Goal: Task Accomplishment & Management: Manage account settings

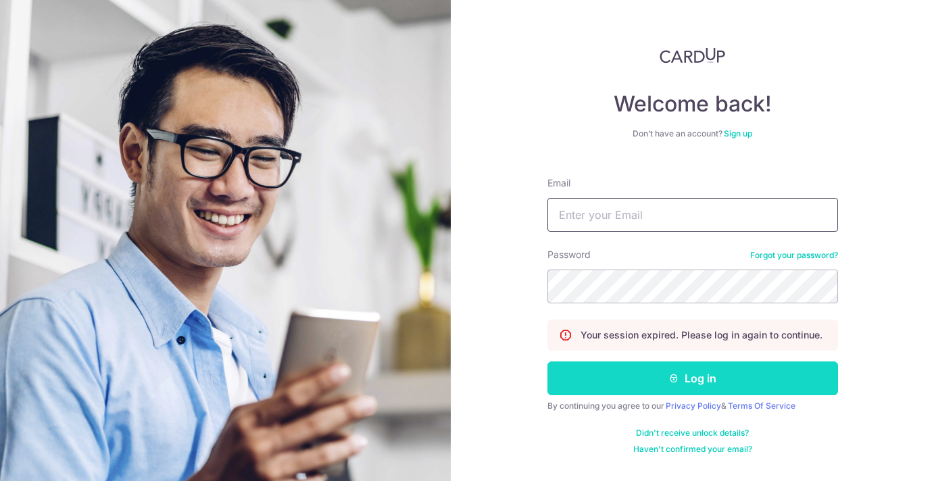
type input "[EMAIL_ADDRESS][DOMAIN_NAME]"
click at [719, 374] on button "Log in" at bounding box center [692, 379] width 291 height 34
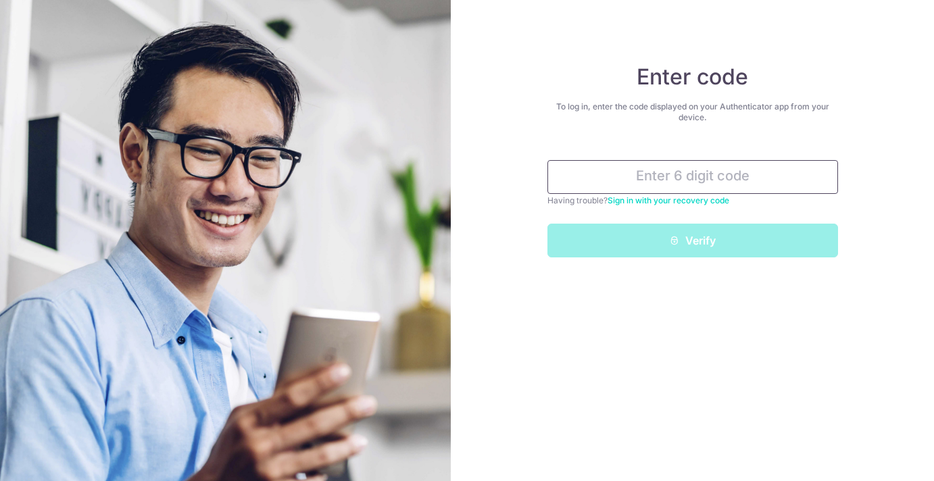
click at [697, 176] on input "text" at bounding box center [692, 177] width 291 height 34
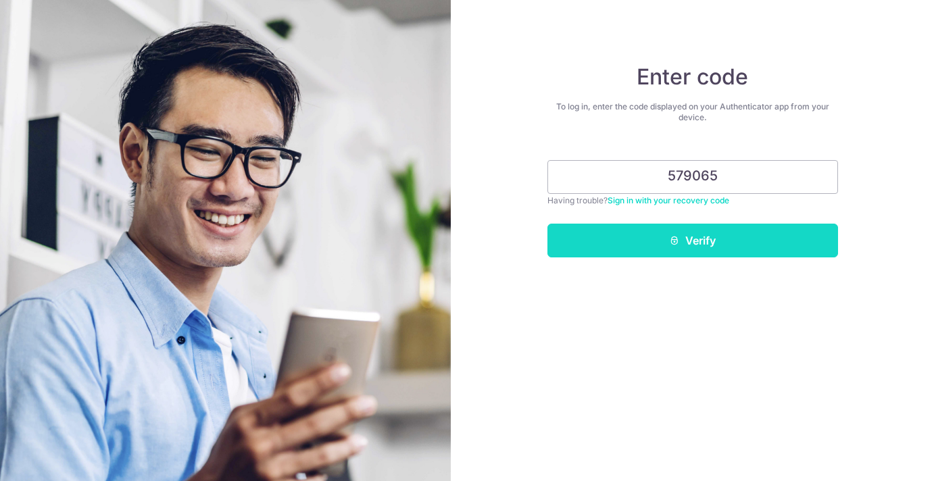
type input "579065"
click at [724, 243] on button "Verify" at bounding box center [692, 241] width 291 height 34
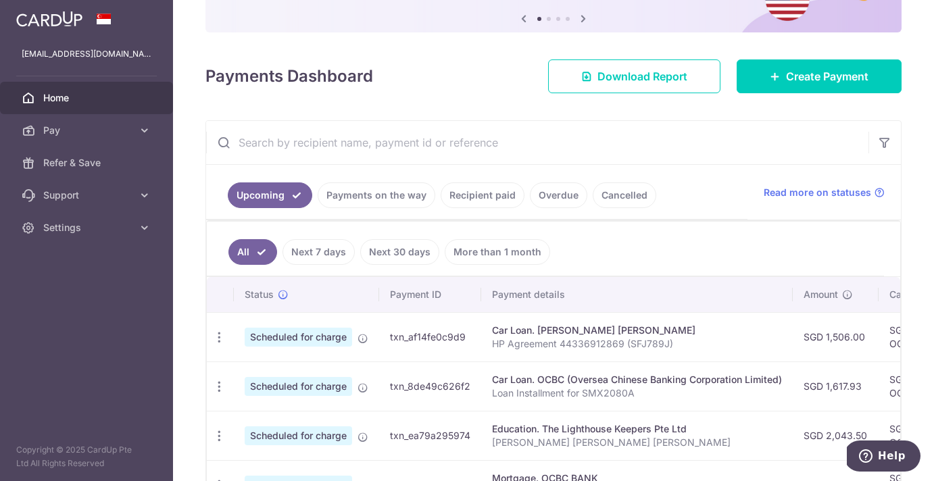
scroll to position [163, 0]
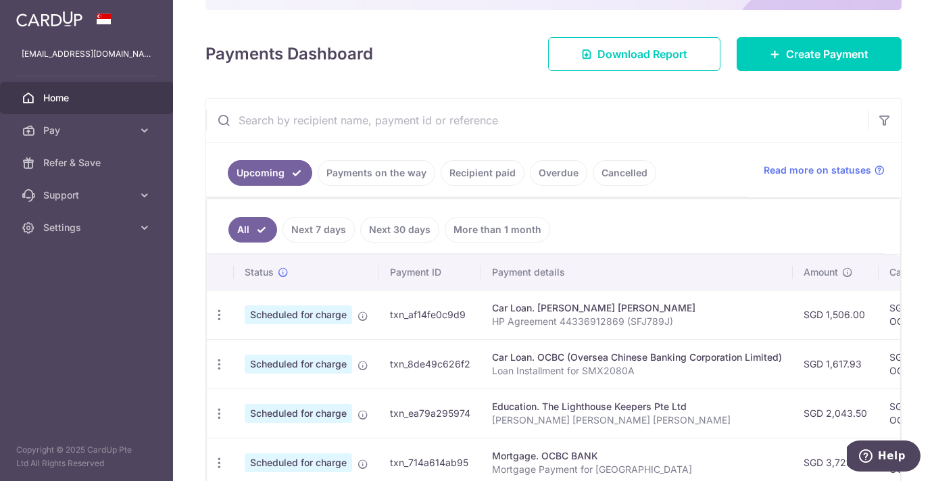
click at [329, 232] on link "Next 7 days" at bounding box center [318, 230] width 72 height 26
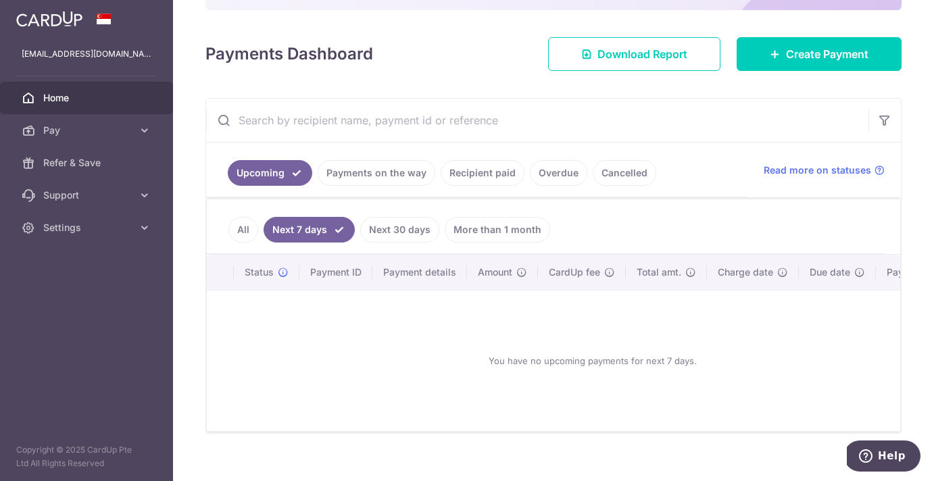
click at [402, 230] on link "Next 30 days" at bounding box center [399, 230] width 79 height 26
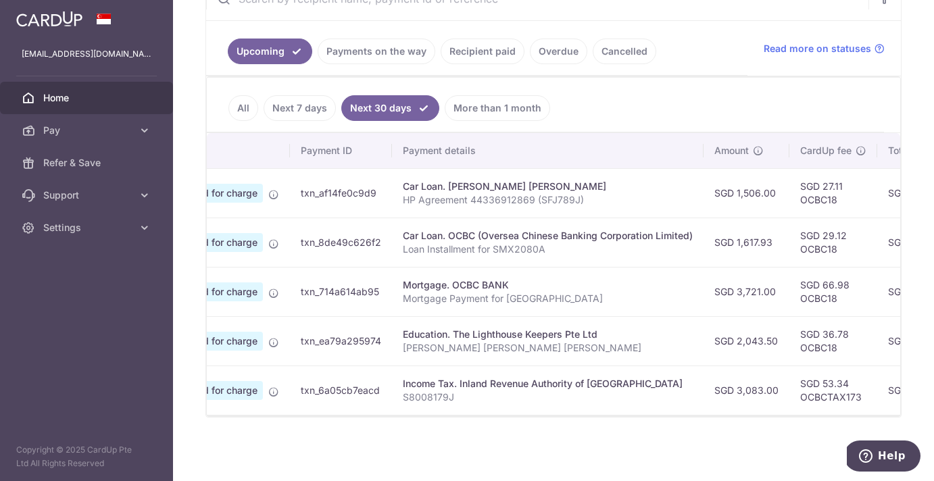
scroll to position [0, 0]
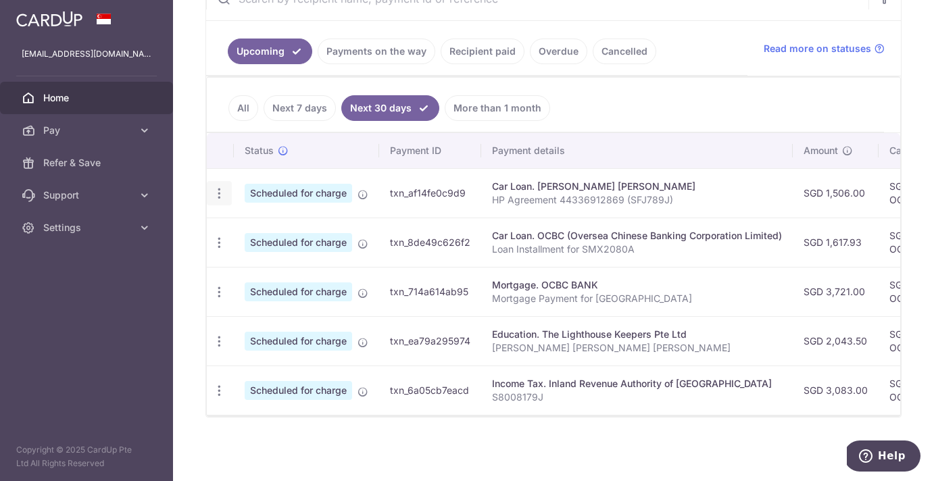
click at [221, 188] on icon "button" at bounding box center [219, 194] width 14 height 14
click at [274, 224] on span "Update payment" at bounding box center [291, 230] width 92 height 16
radio input "true"
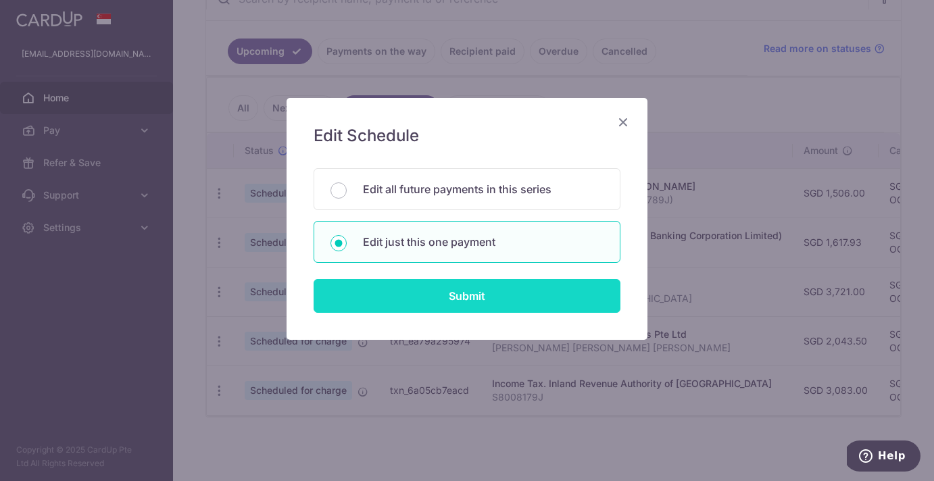
click at [466, 293] on input "Submit" at bounding box center [467, 296] width 307 height 34
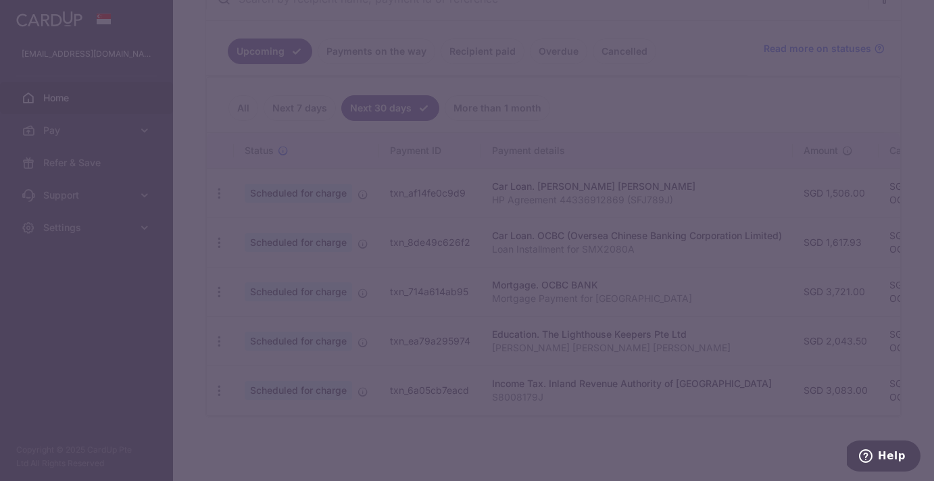
type input "OCBC18"
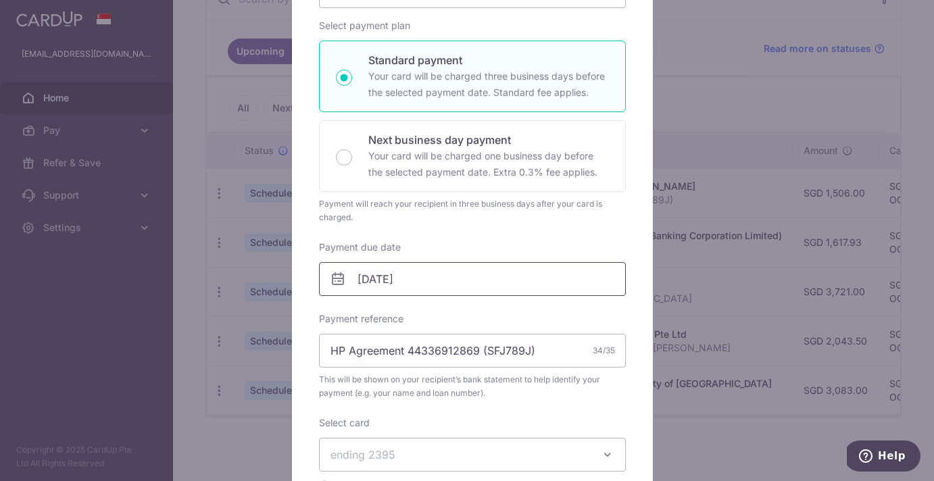
scroll to position [266, 0]
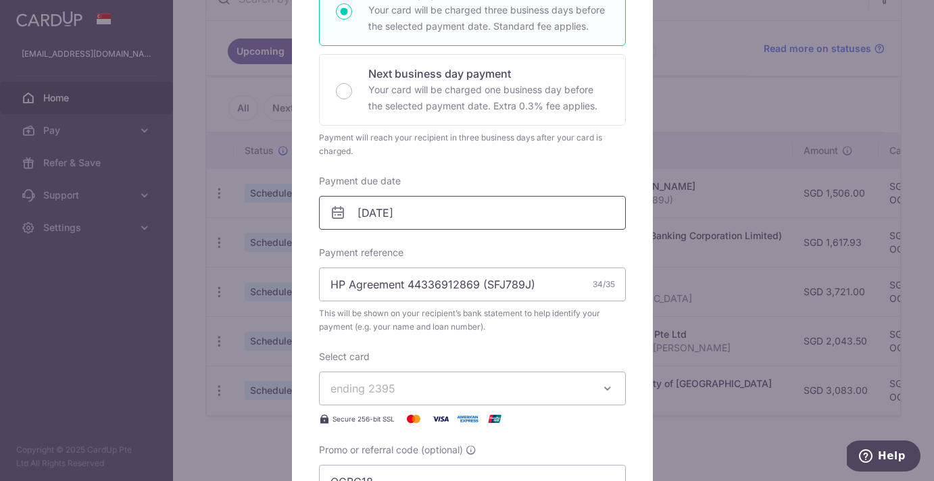
click at [459, 218] on input "28/10/2025" at bounding box center [472, 213] width 307 height 34
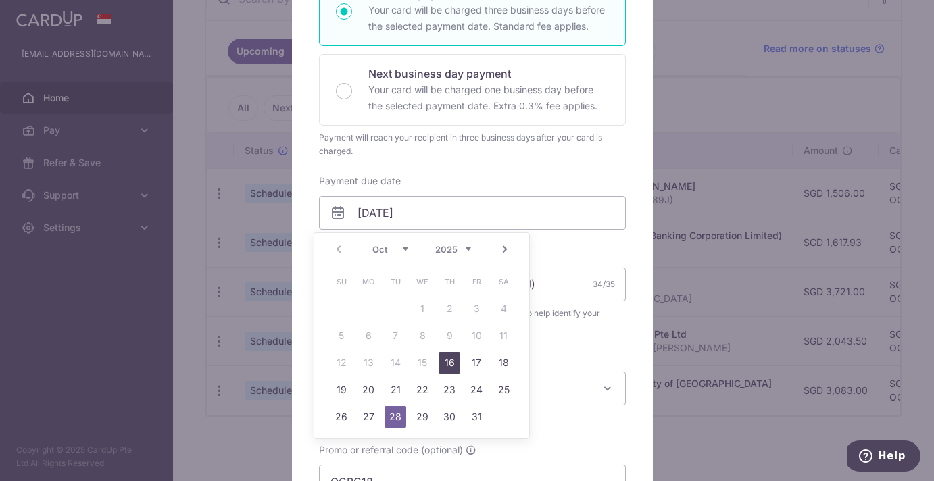
click at [455, 367] on link "16" at bounding box center [450, 363] width 22 height 22
type input "16/10/2025"
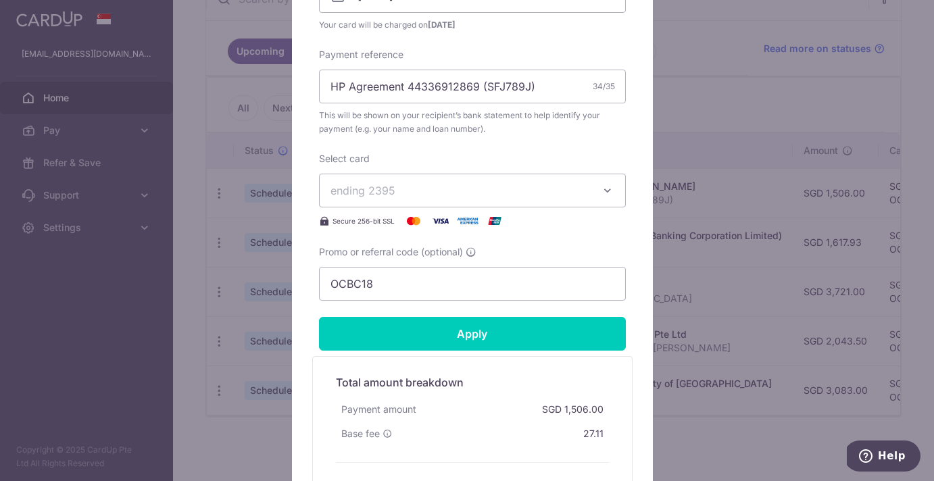
scroll to position [515, 0]
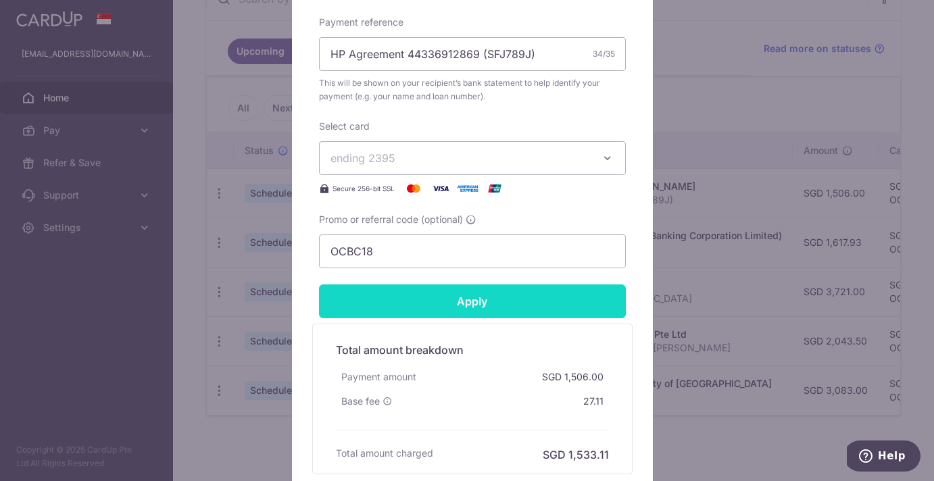
click at [498, 304] on input "Apply" at bounding box center [472, 301] width 307 height 34
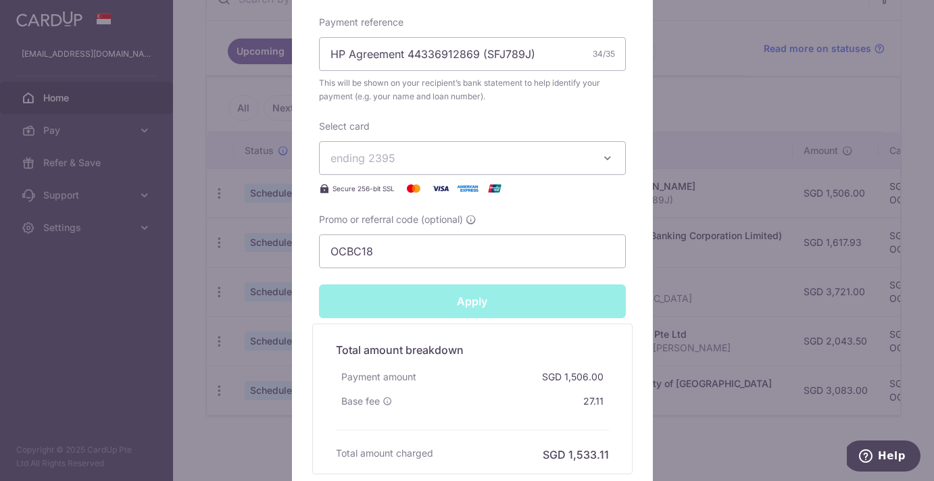
type input "Successfully Applied"
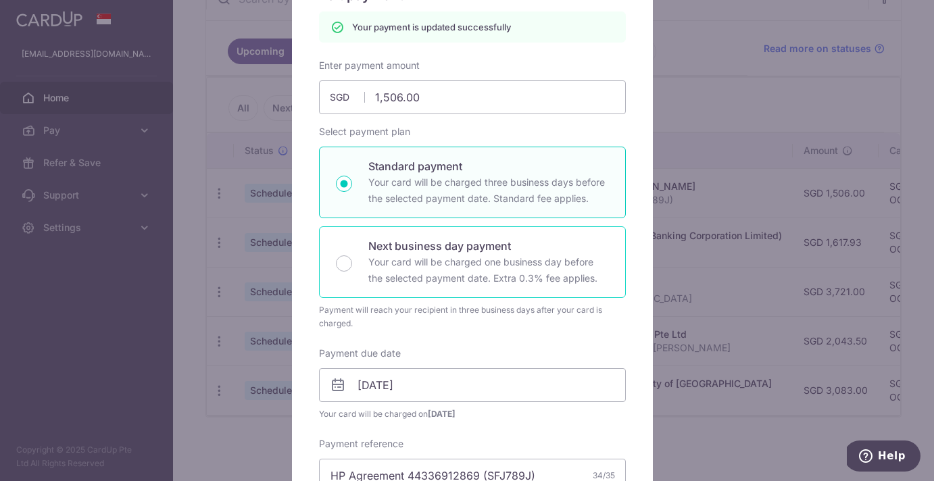
scroll to position [77, 0]
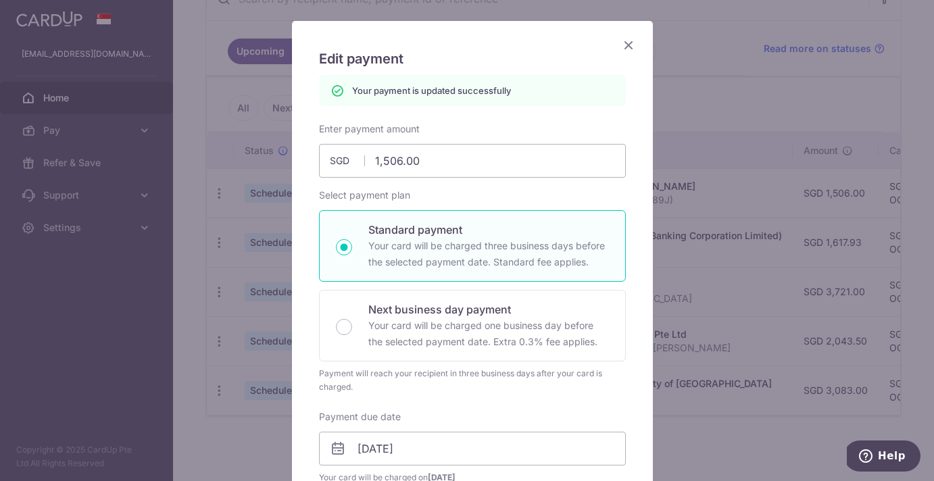
click at [624, 46] on icon "Close" at bounding box center [628, 44] width 16 height 17
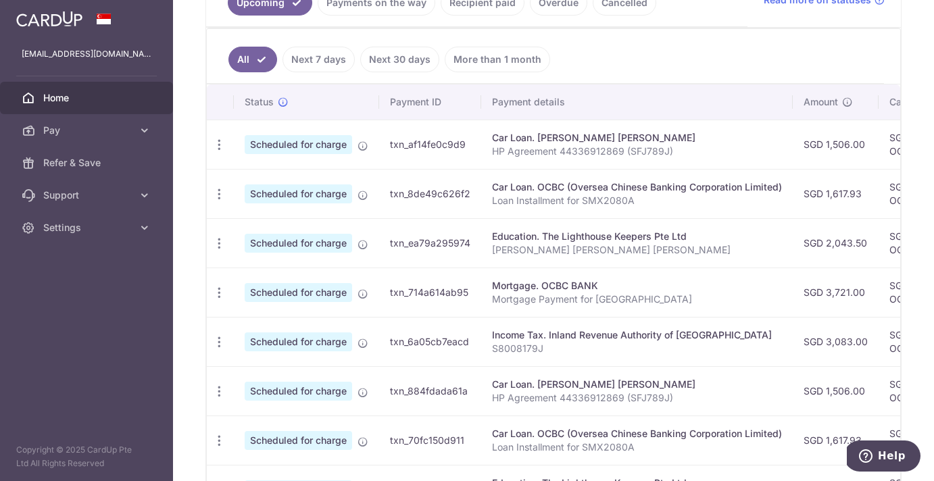
scroll to position [330, 0]
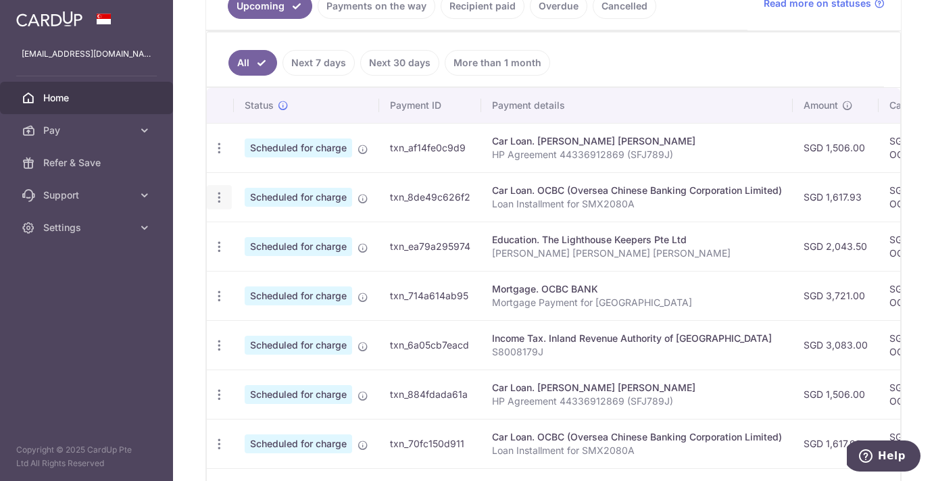
click at [219, 200] on icon "button" at bounding box center [219, 198] width 14 height 14
click at [271, 235] on span "Update payment" at bounding box center [291, 234] width 92 height 16
radio input "true"
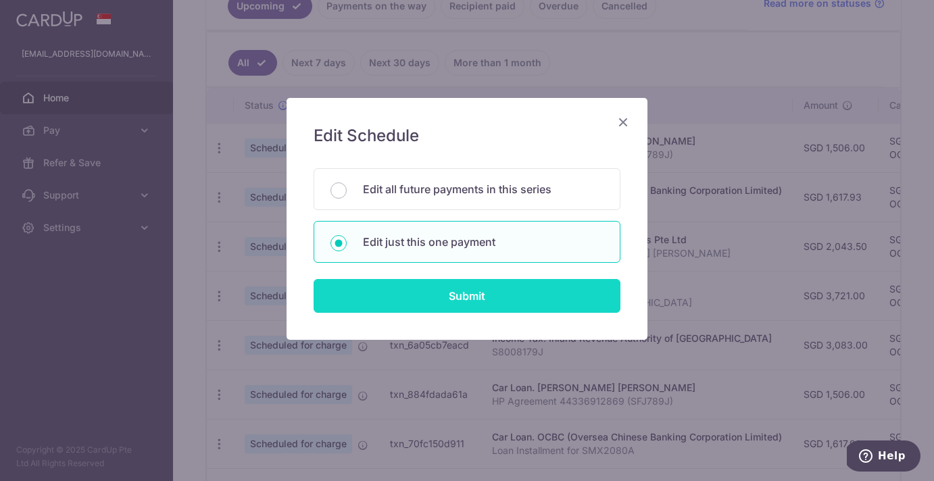
click at [480, 297] on input "Submit" at bounding box center [467, 296] width 307 height 34
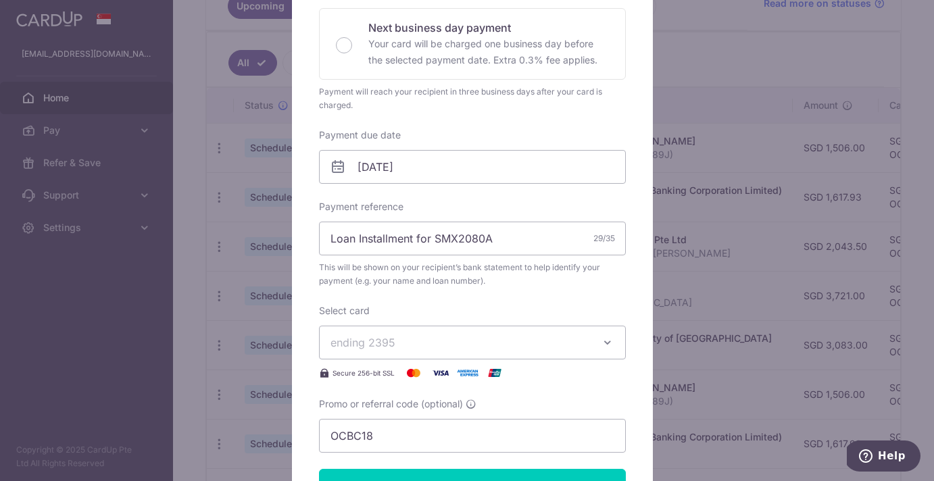
scroll to position [315, 0]
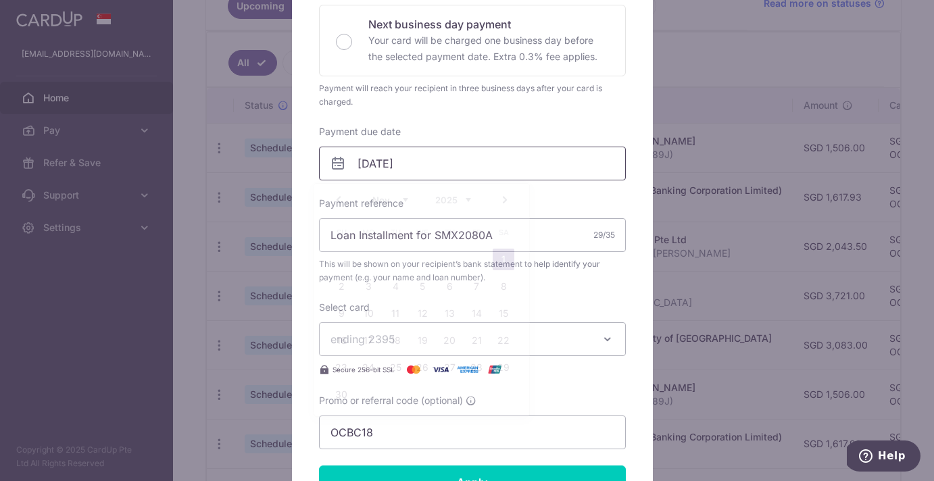
click at [441, 164] on input "01/11/2025" at bounding box center [472, 164] width 307 height 34
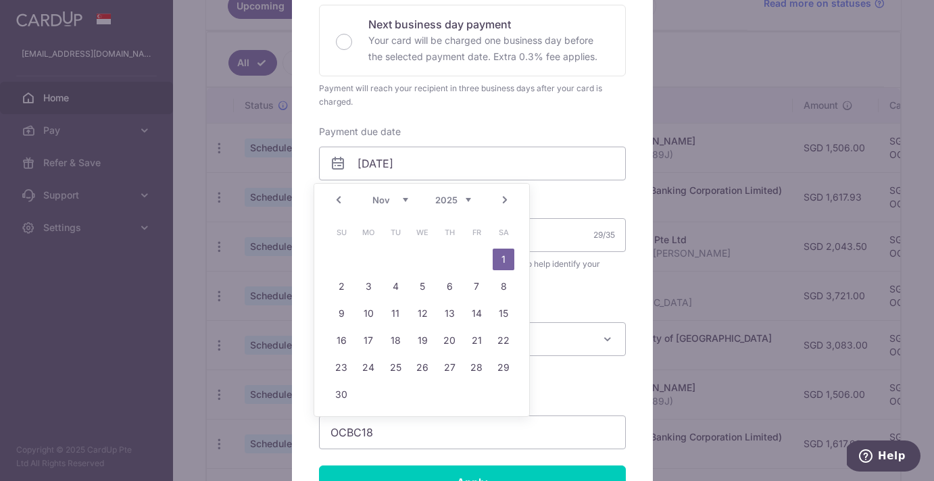
click at [338, 200] on link "Prev" at bounding box center [338, 200] width 16 height 16
click at [478, 316] on link "17" at bounding box center [477, 314] width 22 height 22
type input "[DATE]"
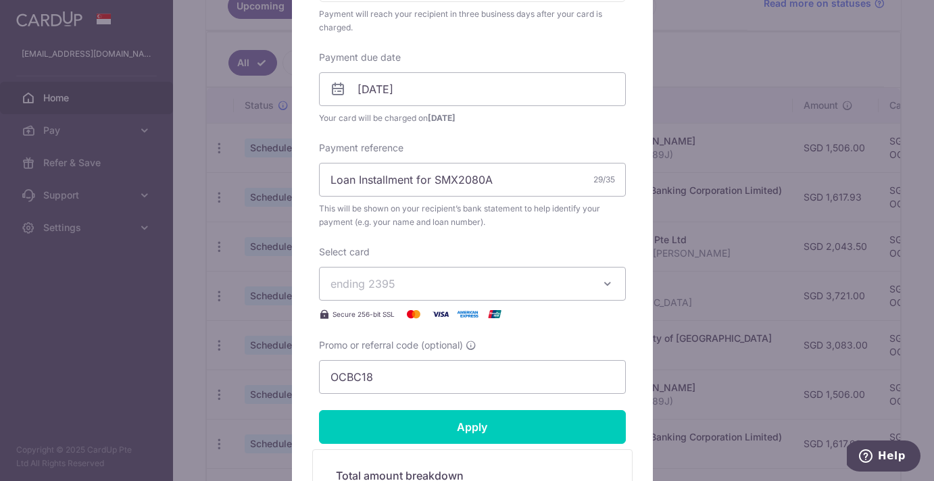
scroll to position [395, 0]
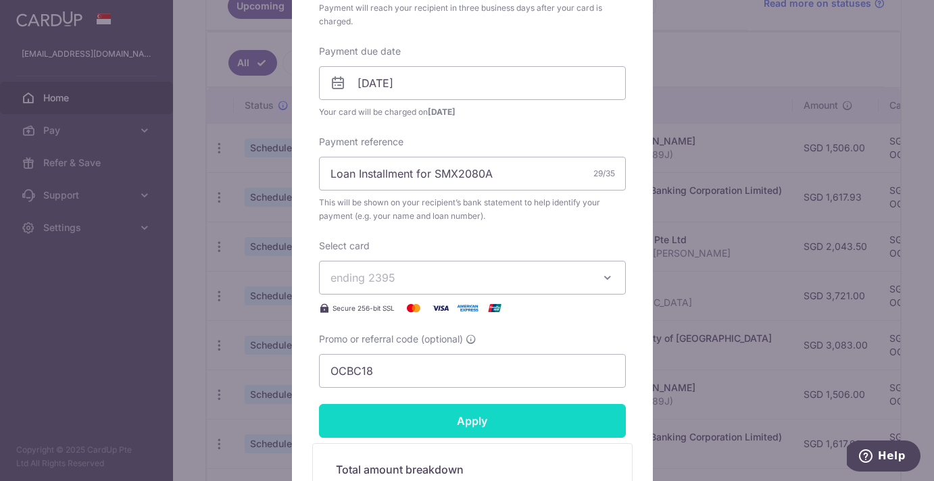
click at [481, 420] on input "Apply" at bounding box center [472, 421] width 307 height 34
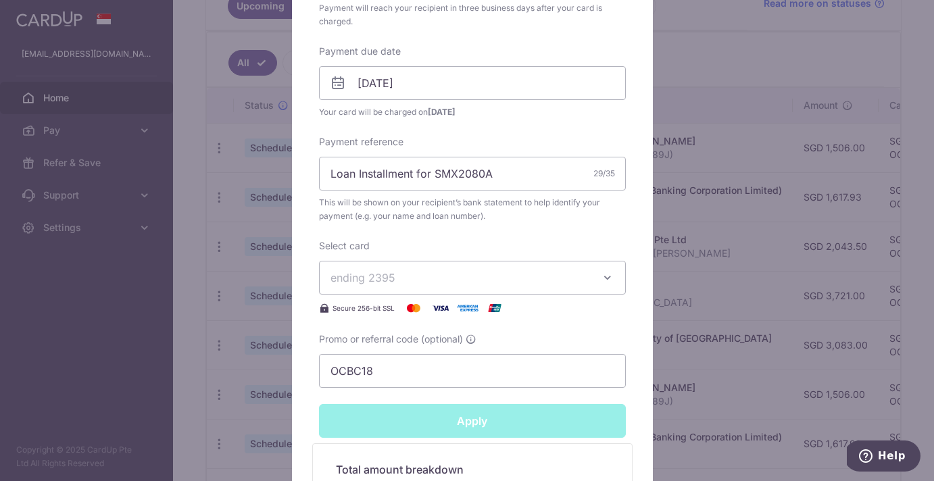
type input "Successfully Applied"
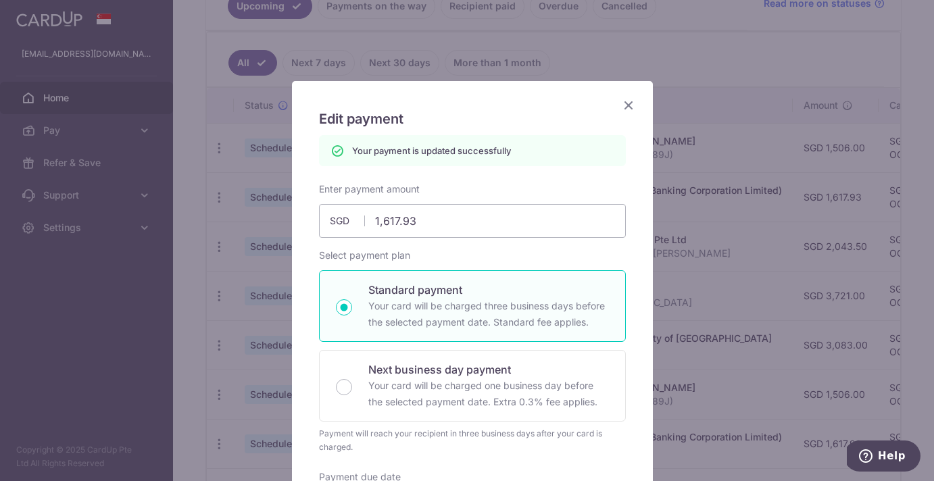
scroll to position [0, 0]
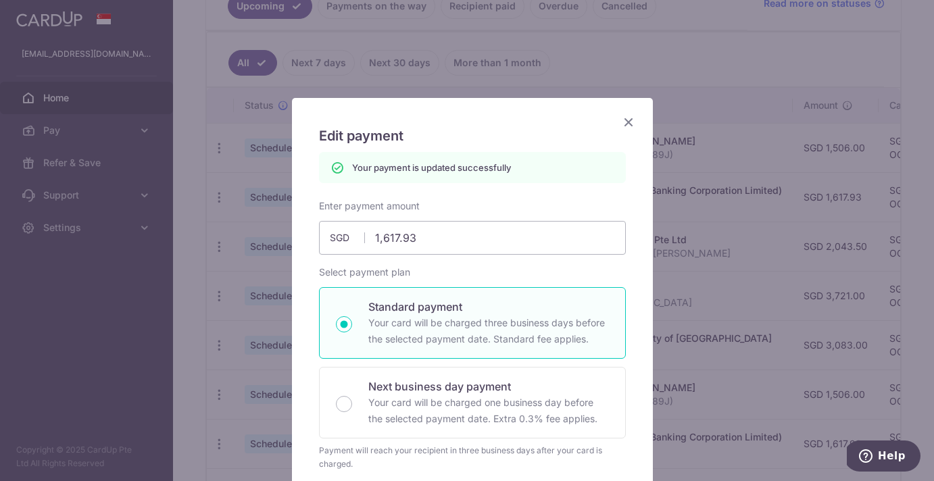
click at [620, 126] on icon "Close" at bounding box center [628, 122] width 16 height 17
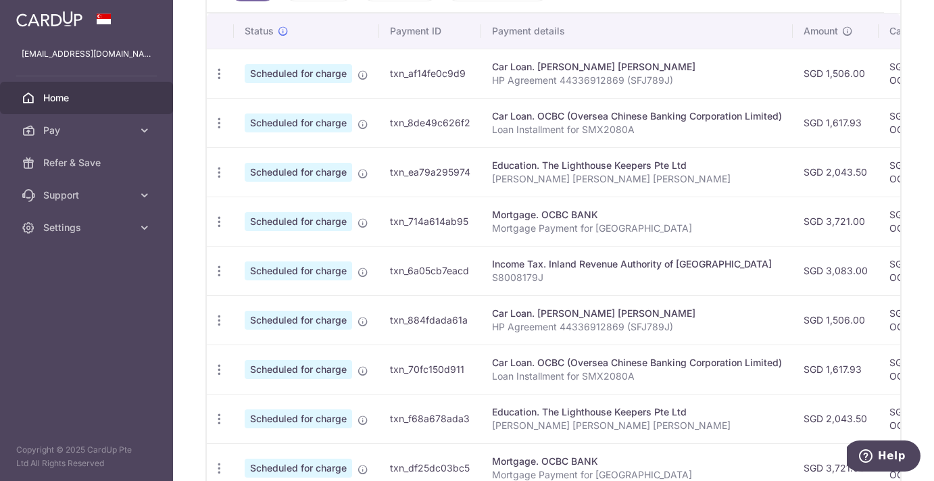
scroll to position [571, 0]
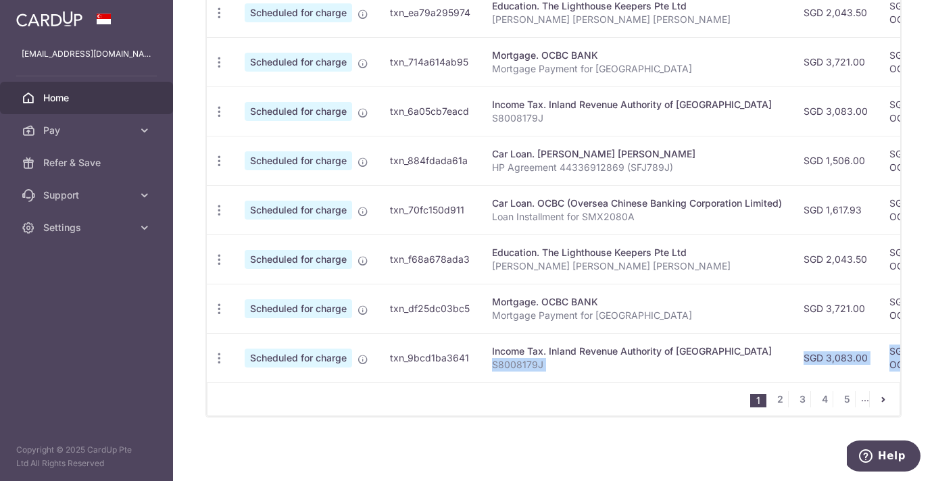
drag, startPoint x: 615, startPoint y: 382, endPoint x: 735, endPoint y: 374, distance: 119.9
click at [735, 374] on div "Status Payment ID Payment details Amount CardUp fee Total amt. Charge date Due …" at bounding box center [553, 135] width 693 height 562
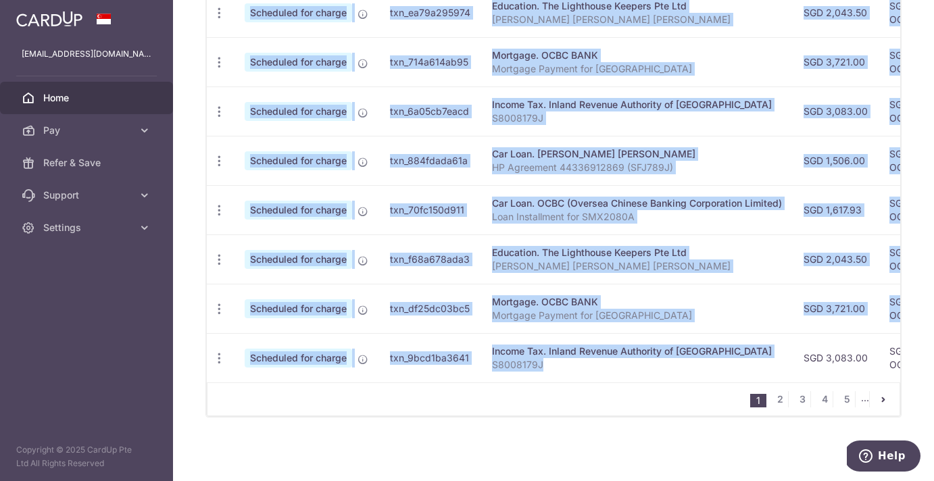
drag, startPoint x: 671, startPoint y: 376, endPoint x: 699, endPoint y: 378, distance: 28.5
click at [699, 378] on div "Status Payment ID Payment details Amount CardUp fee Total amt. Charge date Due …" at bounding box center [553, 118] width 693 height 528
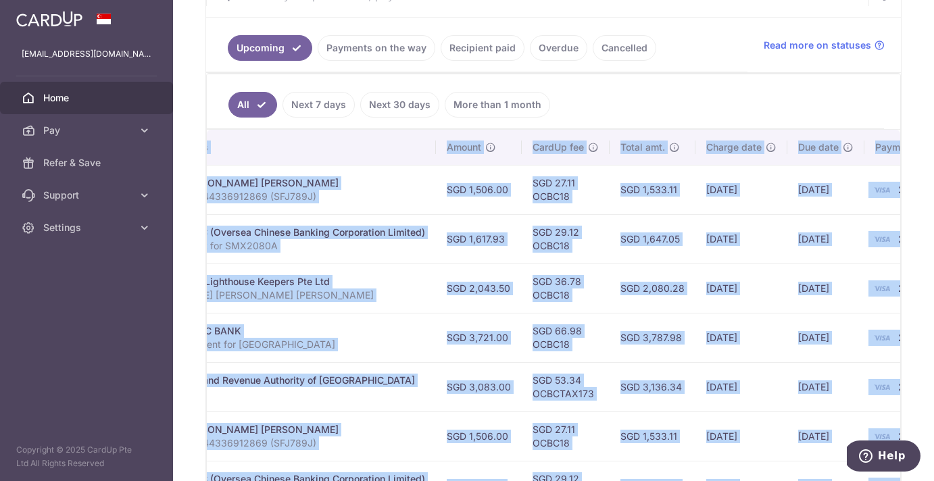
scroll to position [202, 0]
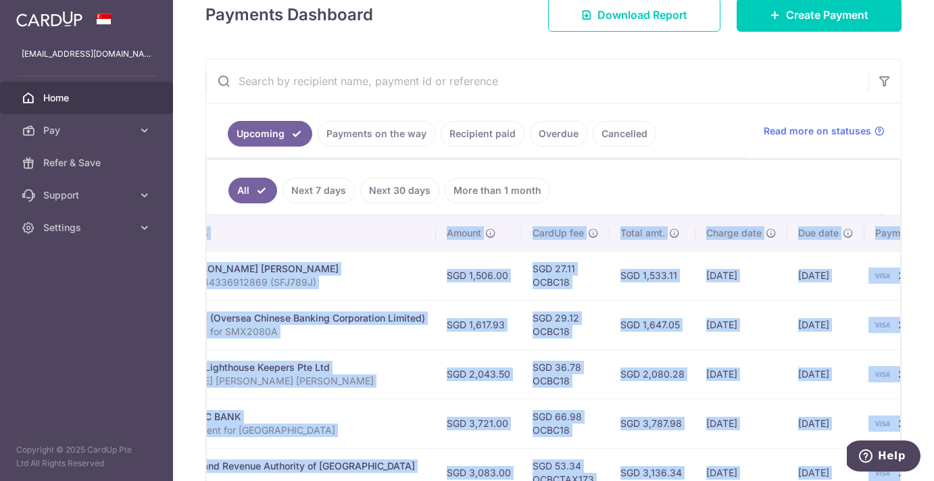
click at [699, 320] on td "[DATE]" at bounding box center [741, 324] width 92 height 49
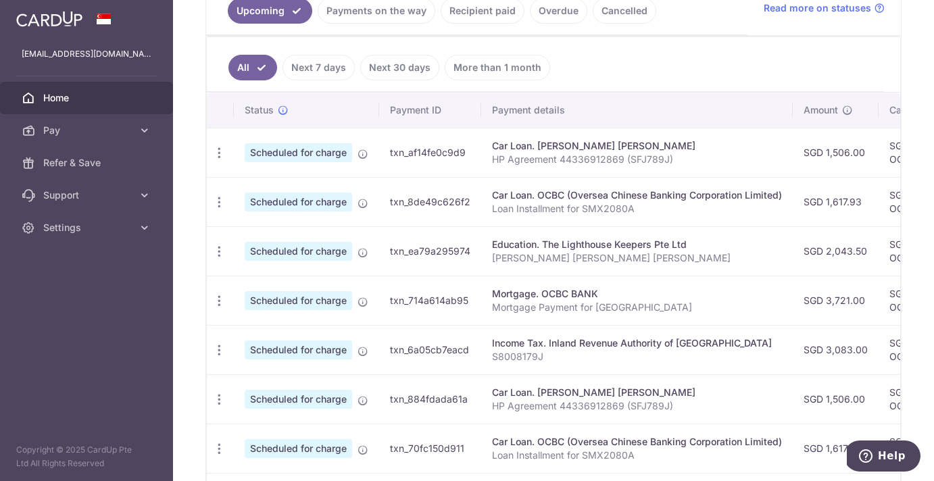
scroll to position [325, 0]
click at [220, 251] on icon "button" at bounding box center [219, 252] width 14 height 14
click at [270, 291] on span "Update payment" at bounding box center [291, 288] width 92 height 16
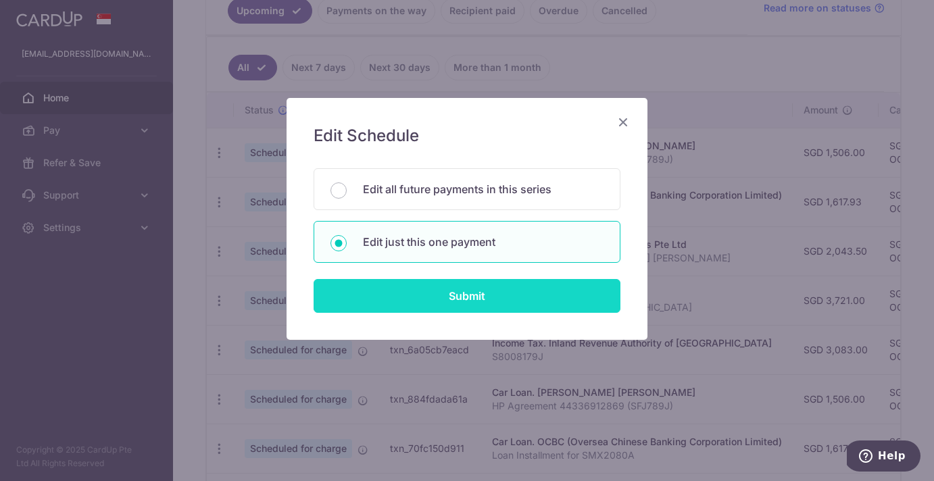
click at [499, 295] on input "Submit" at bounding box center [467, 296] width 307 height 34
radio input "true"
type input "2,043.50"
type input "[DATE]"
type input "[PERSON_NAME] [PERSON_NAME] [PERSON_NAME]"
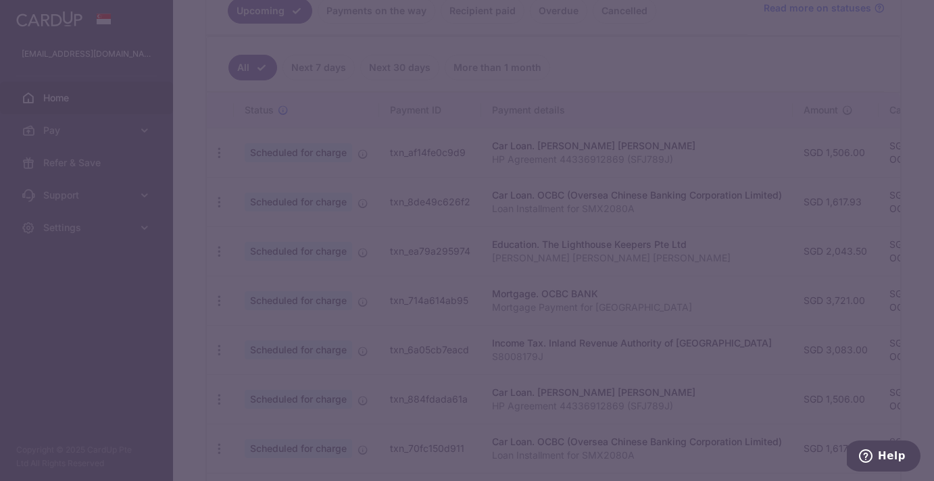
type input "OCBC18"
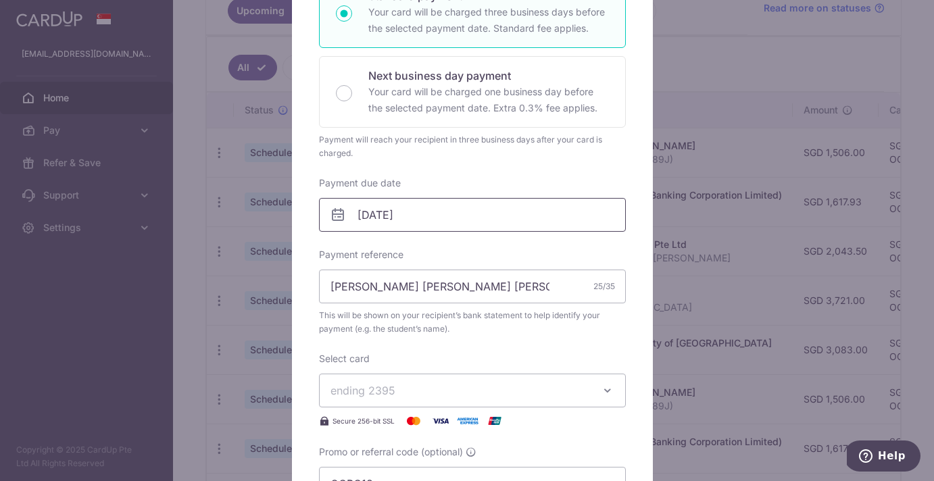
scroll to position [264, 0]
click at [490, 224] on input "03/11/2025" at bounding box center [472, 214] width 307 height 34
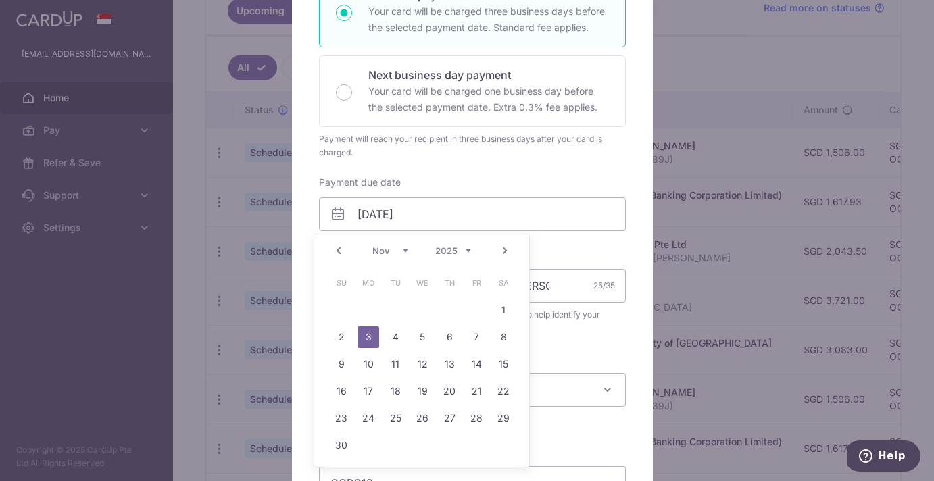
click at [341, 253] on link "Prev" at bounding box center [338, 251] width 16 height 16
click at [479, 364] on link "17" at bounding box center [477, 364] width 22 height 22
type input "17/10/2025"
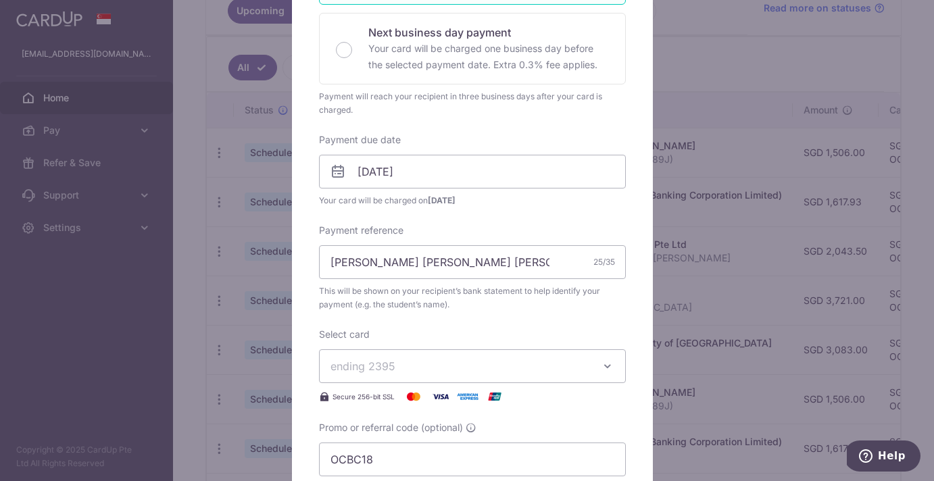
scroll to position [369, 0]
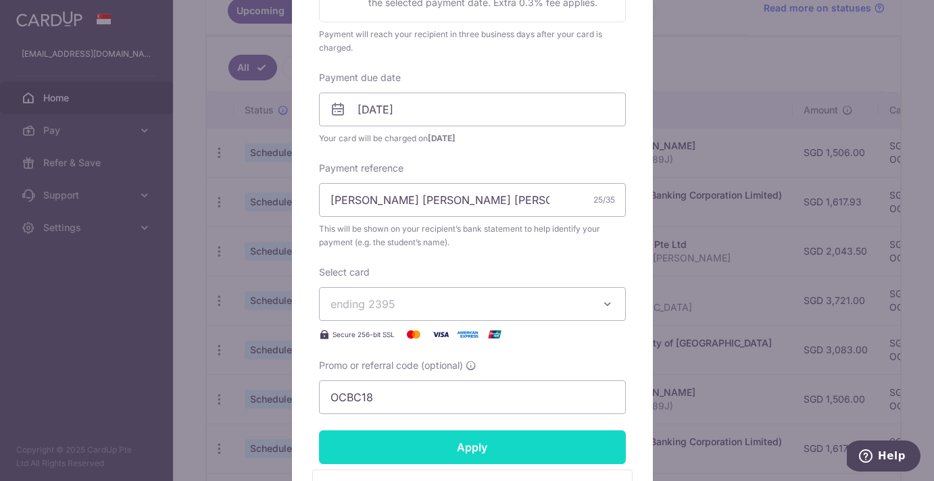
click at [485, 449] on input "Apply" at bounding box center [472, 447] width 307 height 34
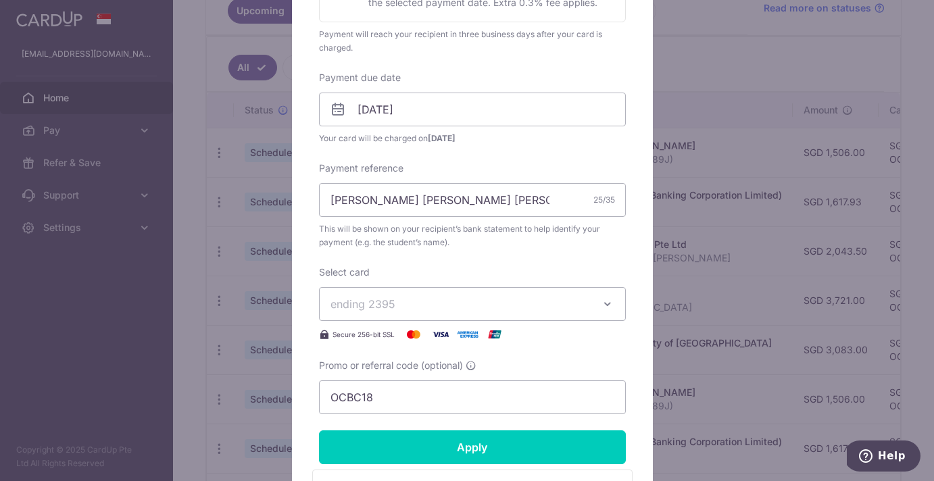
type input "Successfully Applied"
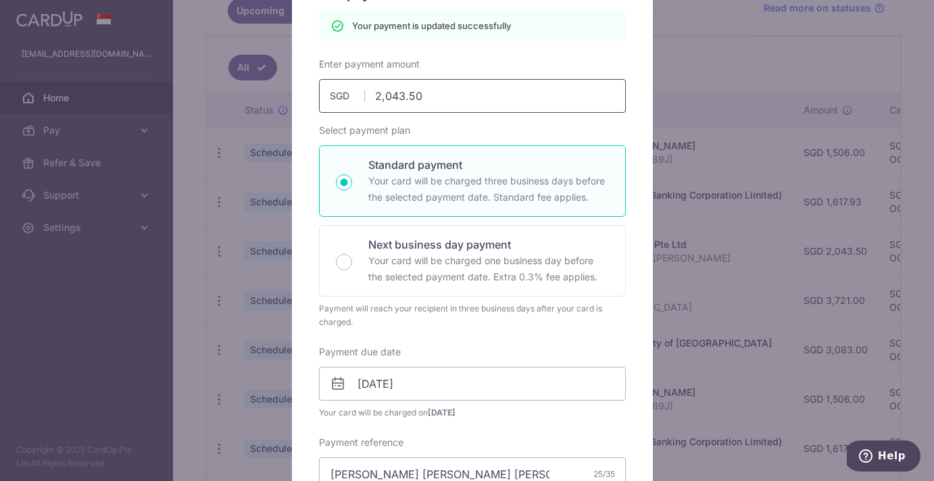
scroll to position [0, 0]
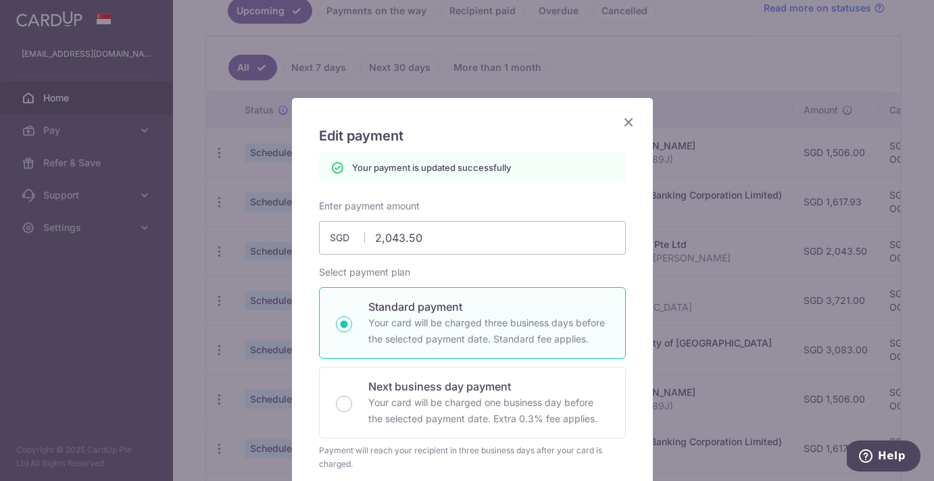
click at [620, 126] on icon "Close" at bounding box center [628, 122] width 16 height 17
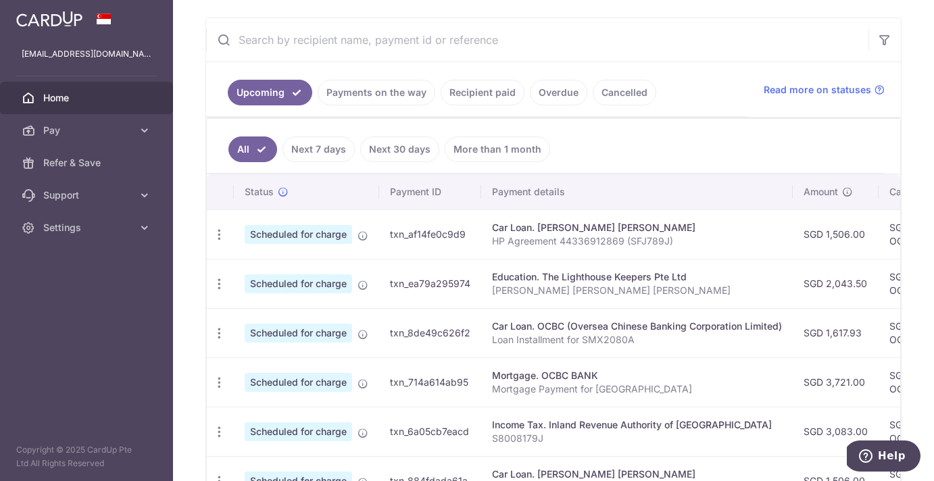
scroll to position [122, 0]
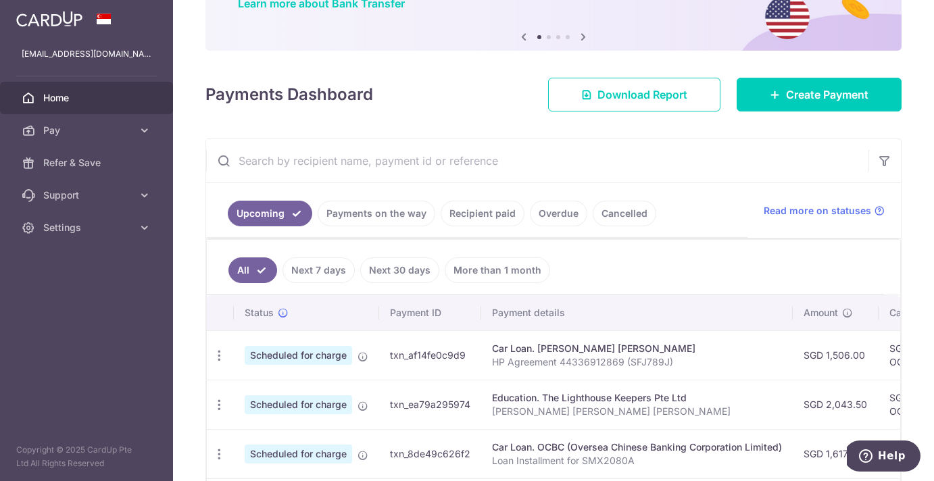
click at [412, 271] on link "Next 30 days" at bounding box center [399, 270] width 79 height 26
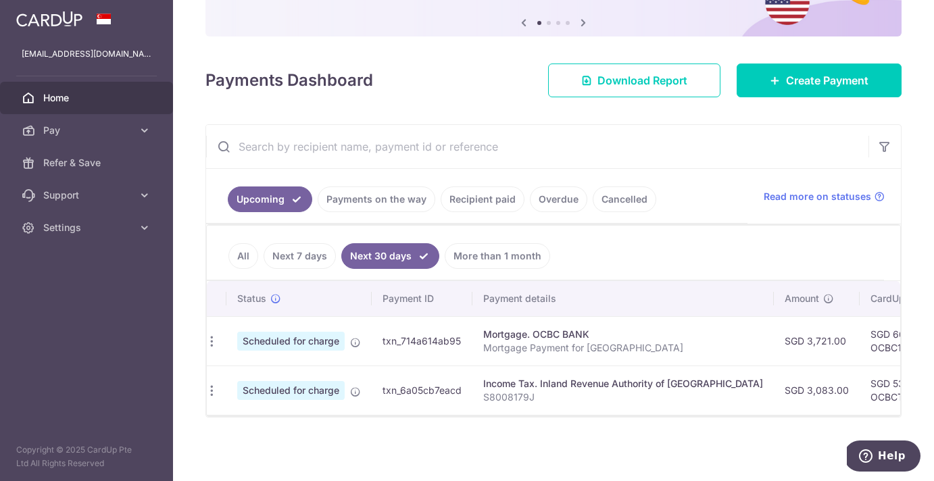
scroll to position [0, 0]
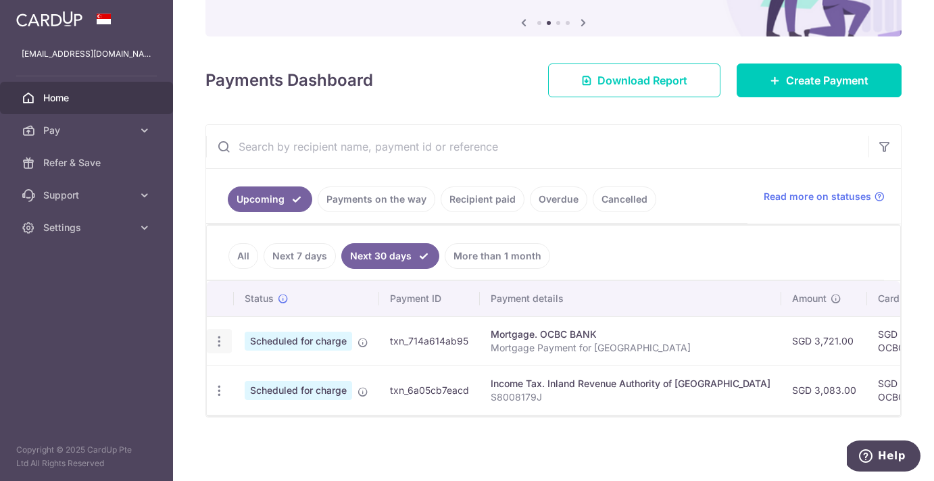
click at [220, 335] on icon "button" at bounding box center [219, 342] width 14 height 14
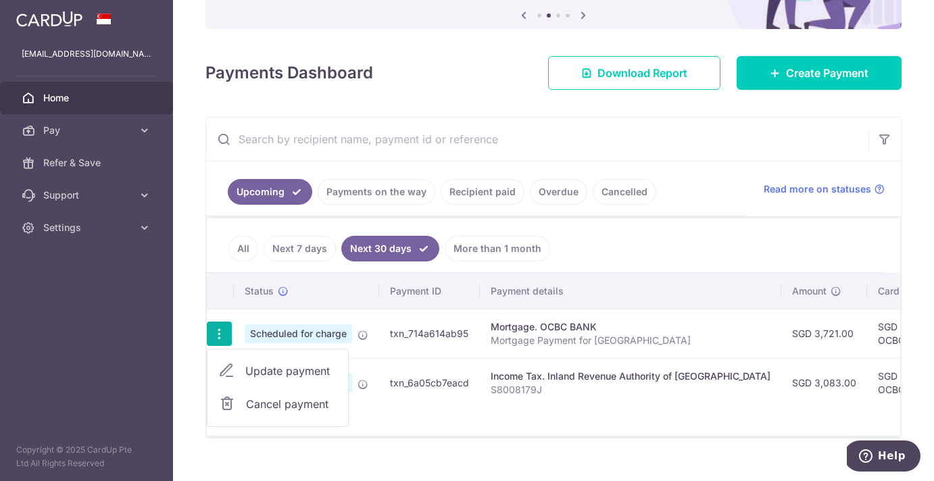
click at [266, 369] on span "Update payment" at bounding box center [291, 371] width 92 height 16
radio input "true"
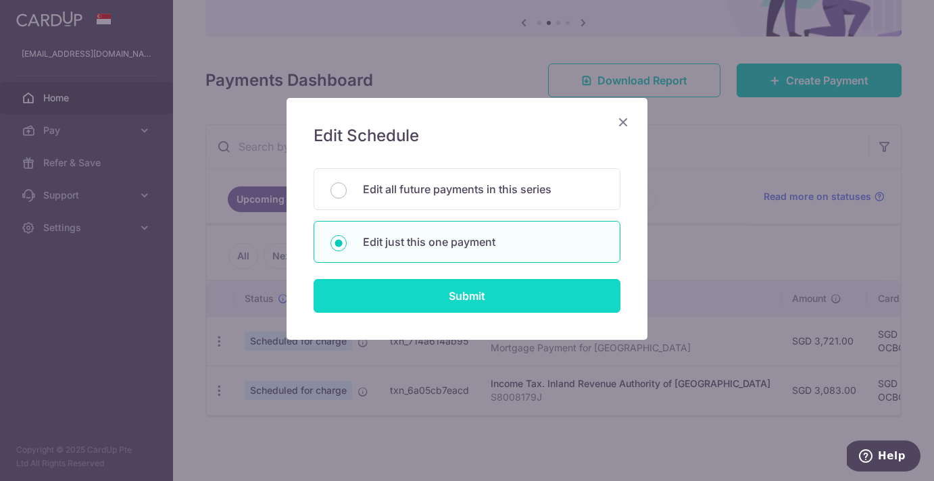
click at [472, 302] on input "Submit" at bounding box center [467, 296] width 307 height 34
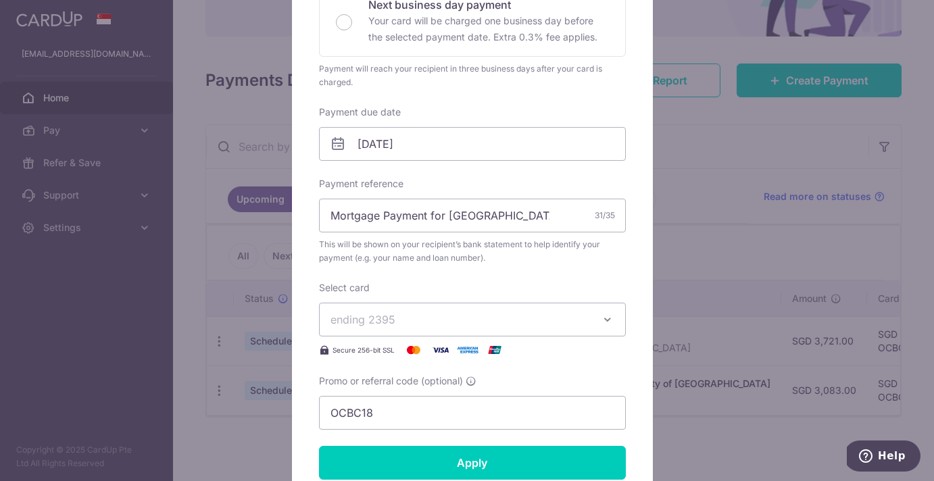
scroll to position [212, 0]
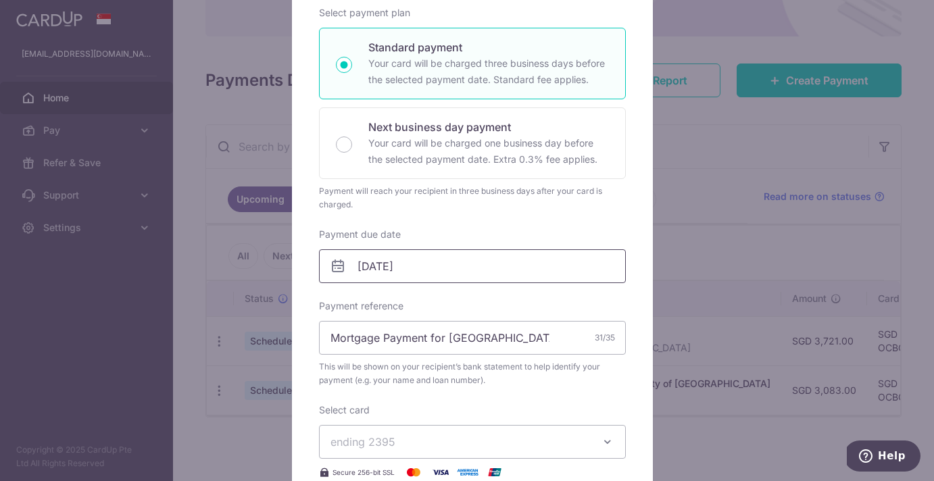
click at [489, 272] on input "[DATE]" at bounding box center [472, 266] width 307 height 34
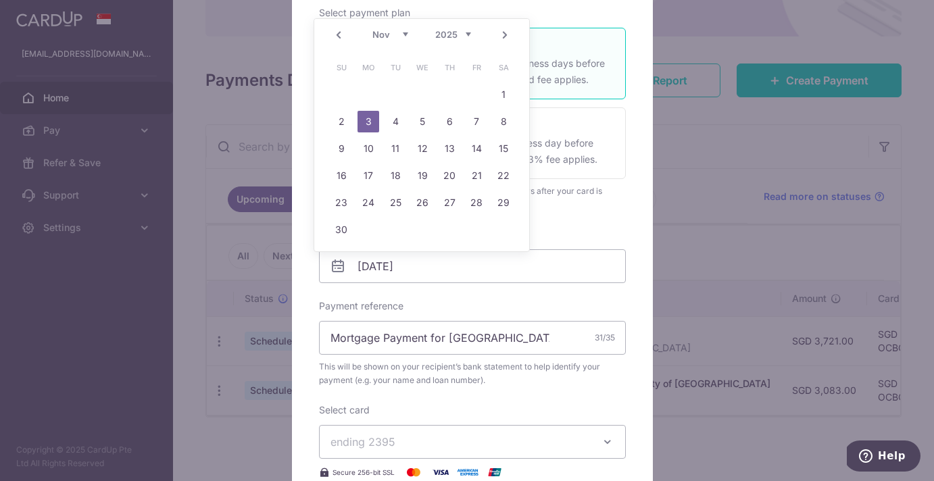
click at [337, 35] on link "Prev" at bounding box center [338, 35] width 16 height 16
click at [472, 148] on link "17" at bounding box center [477, 149] width 22 height 22
type input "[DATE]"
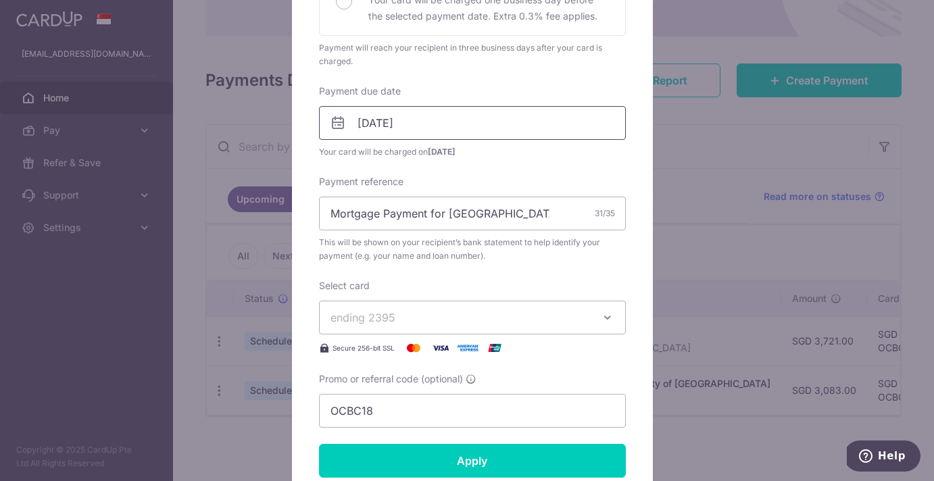
scroll to position [454, 0]
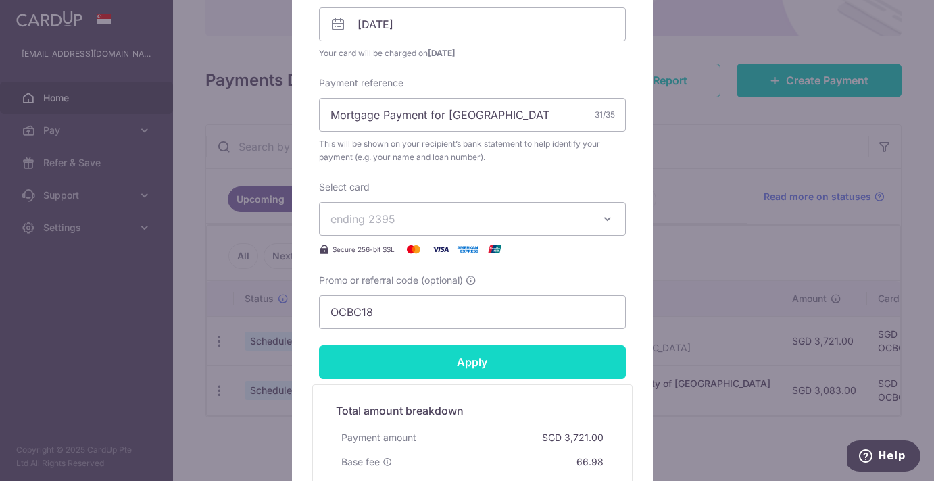
click at [508, 360] on input "Apply" at bounding box center [472, 362] width 307 height 34
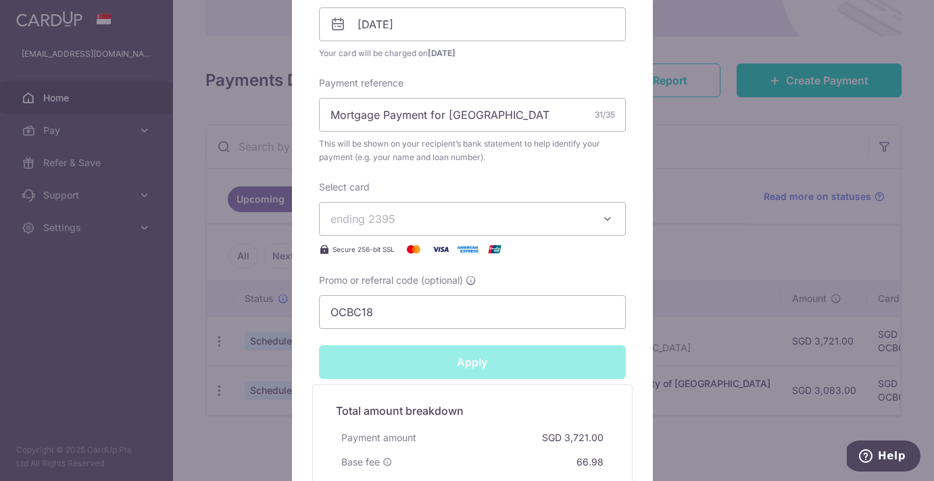
type input "Successfully Applied"
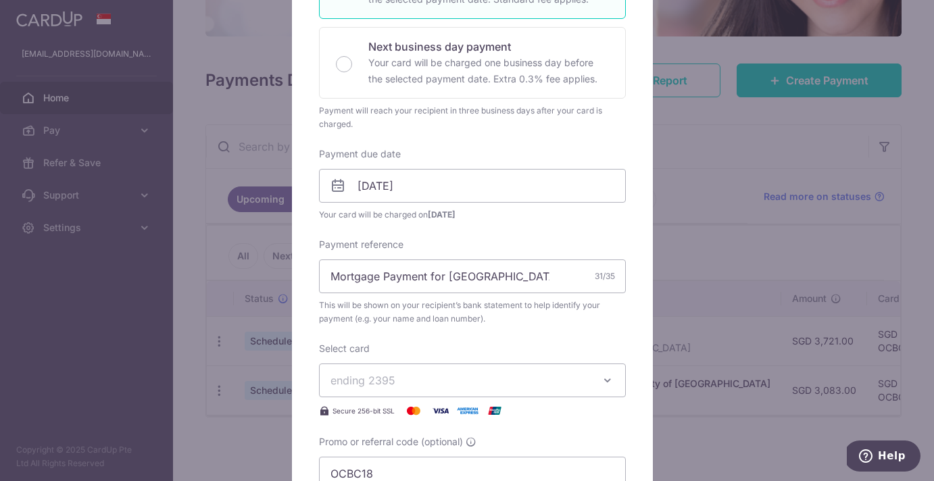
scroll to position [79, 0]
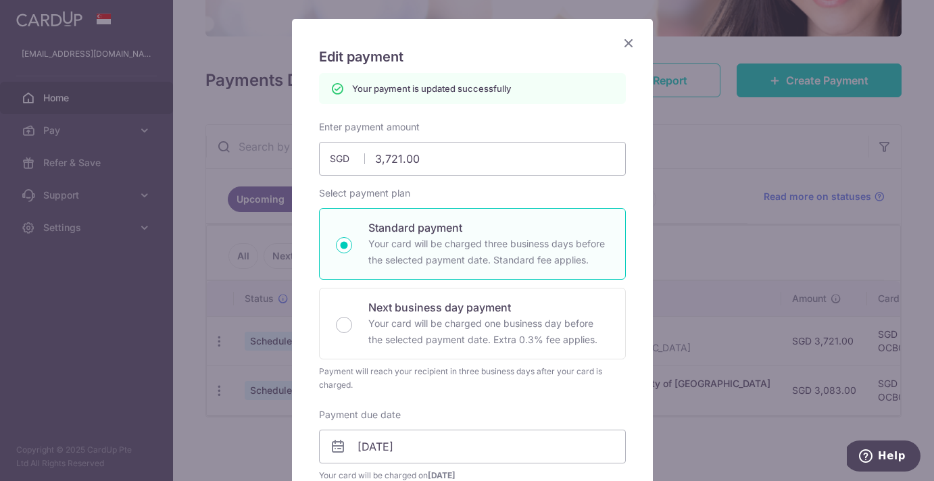
click at [622, 41] on icon "Close" at bounding box center [628, 42] width 16 height 17
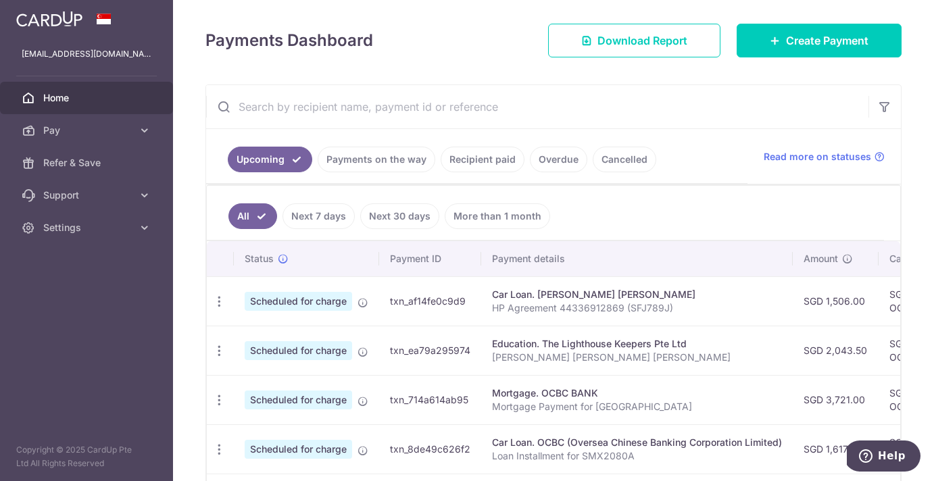
scroll to position [259, 0]
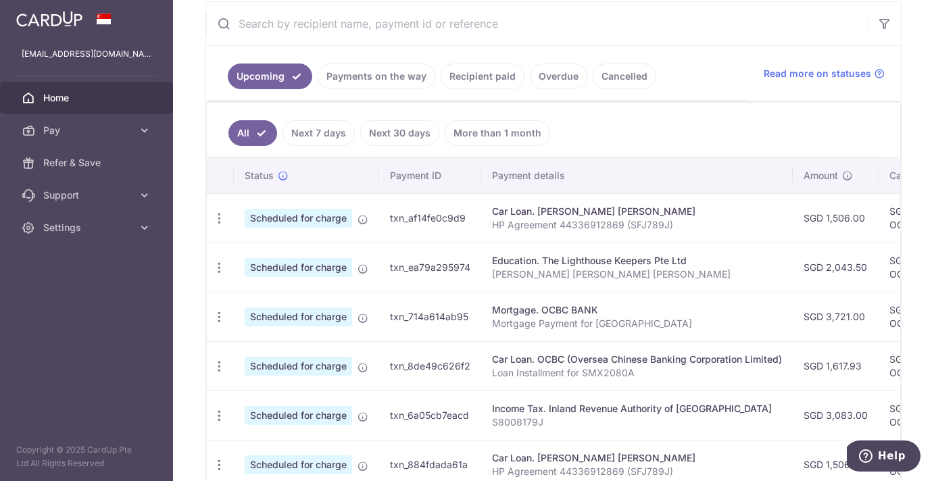
click at [312, 137] on link "Next 7 days" at bounding box center [318, 133] width 72 height 26
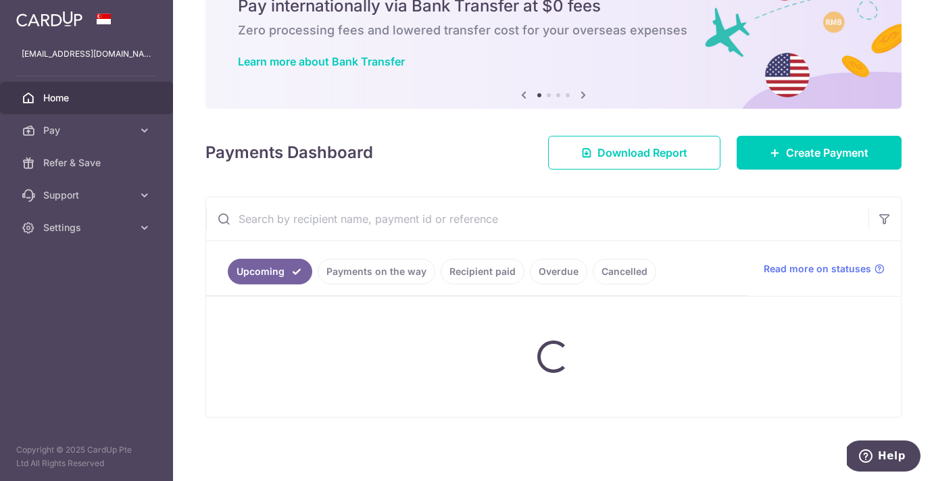
scroll to position [243, 0]
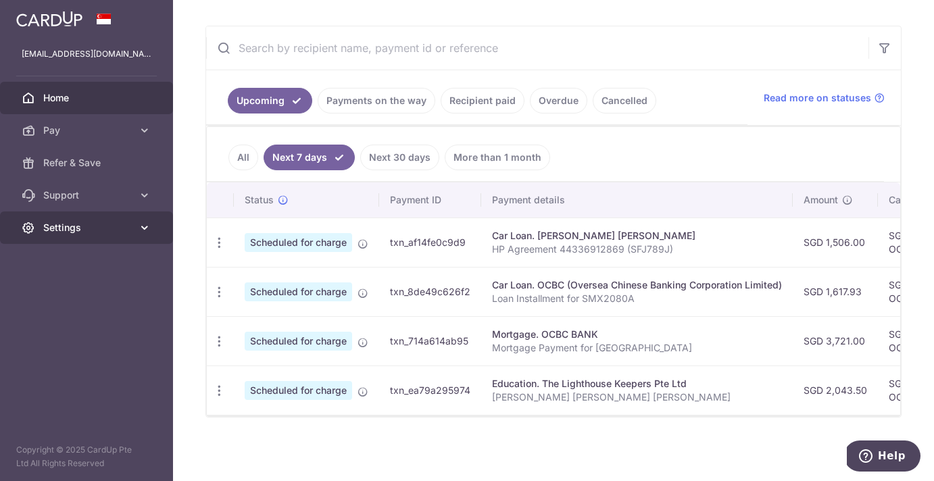
click at [85, 228] on span "Settings" at bounding box center [87, 228] width 89 height 14
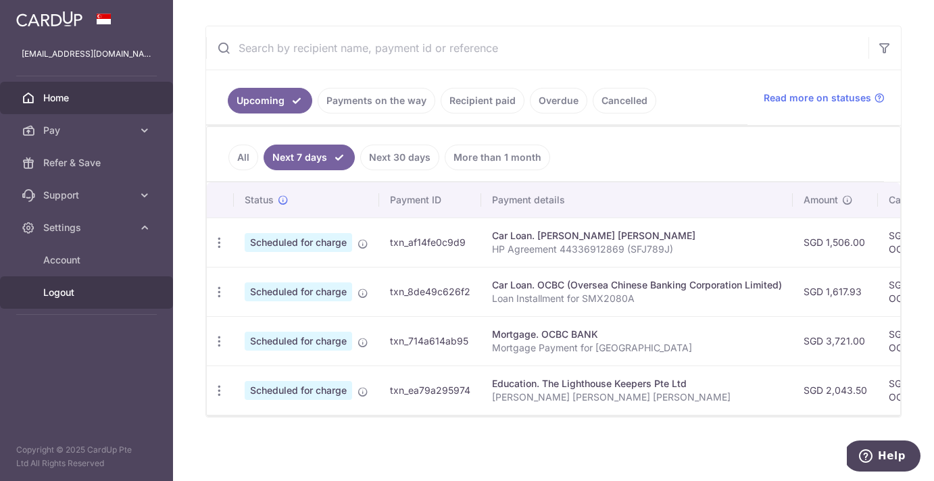
click at [74, 297] on span "Logout" at bounding box center [87, 293] width 89 height 14
